Goal: Task Accomplishment & Management: Manage account settings

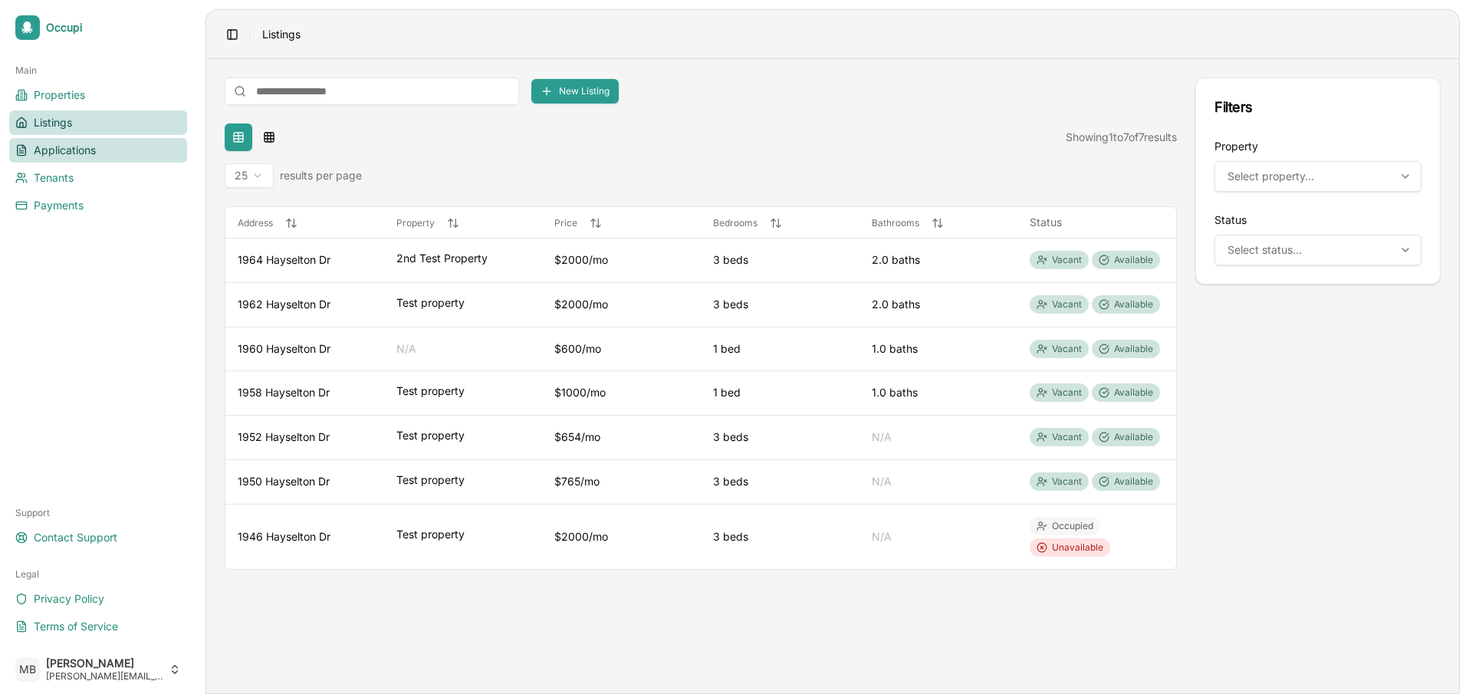
click at [61, 145] on span "Applications" at bounding box center [65, 150] width 62 height 15
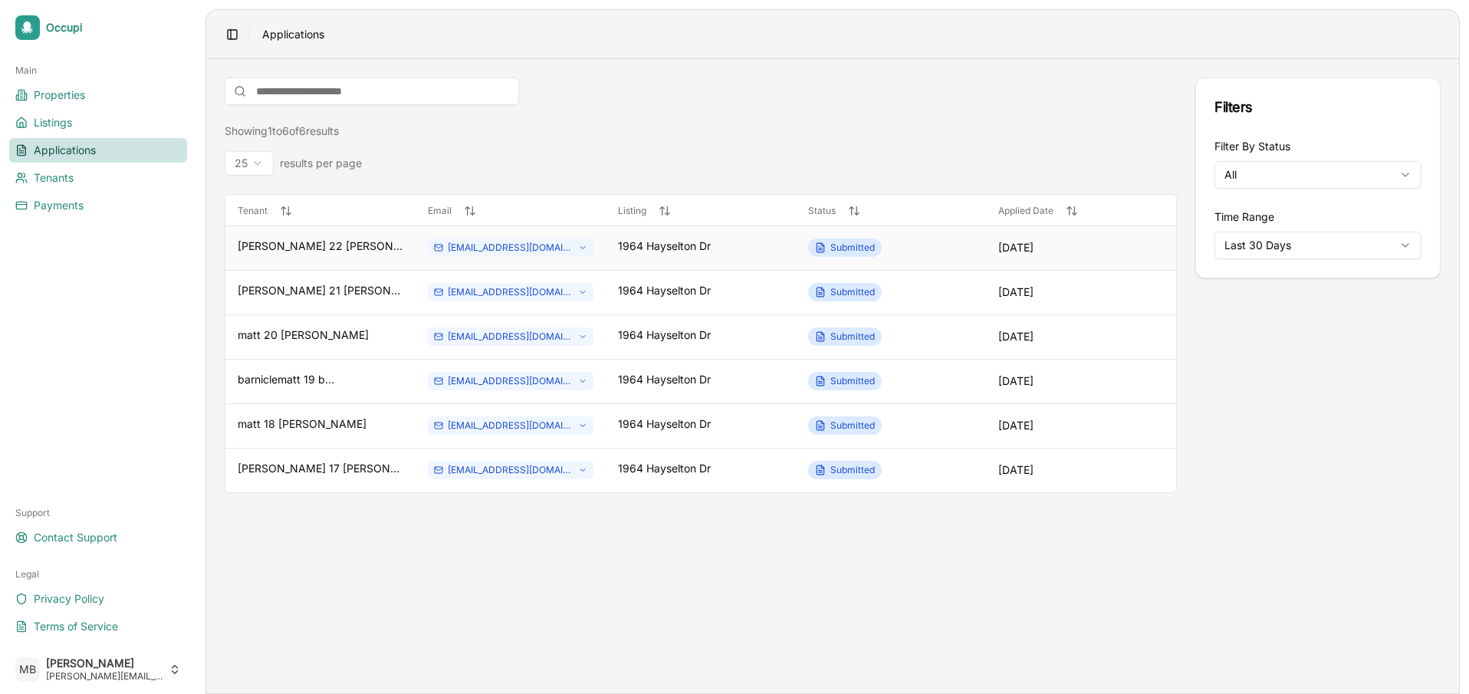
click at [757, 243] on div "1964 Hayselton Dr" at bounding box center [701, 247] width 166 height 19
